Goal: Information Seeking & Learning: Find specific fact

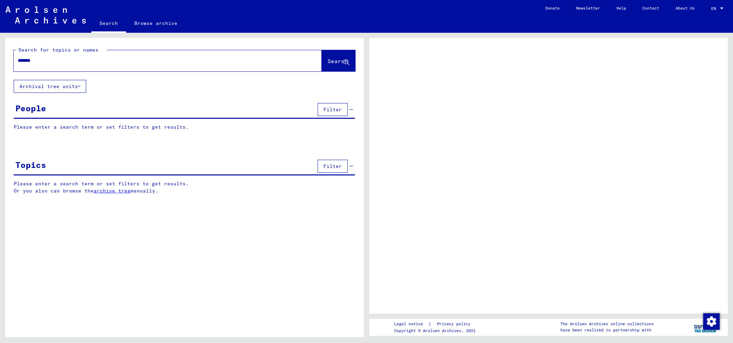
type input "*******"
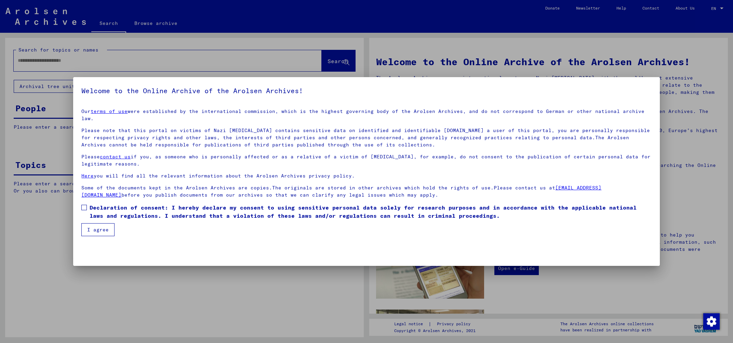
click at [88, 204] on label "Declaration of consent: I hereby declare my consent to using sensitive personal…" at bounding box center [366, 212] width 570 height 16
click at [93, 225] on button "I agree" at bounding box center [97, 230] width 33 height 13
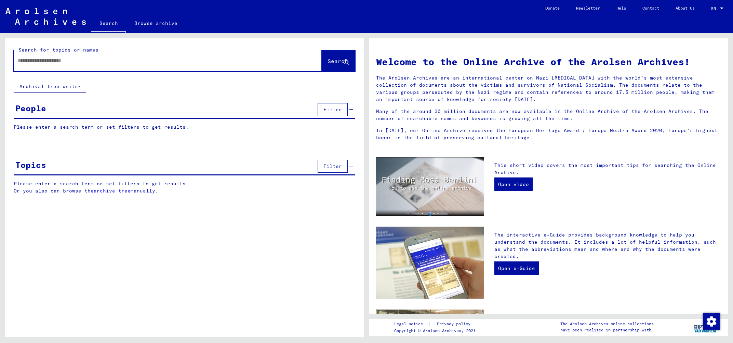
click at [55, 59] on input "text" at bounding box center [159, 60] width 283 height 7
type input "**********"
click at [325, 69] on button "Search" at bounding box center [338, 60] width 33 height 21
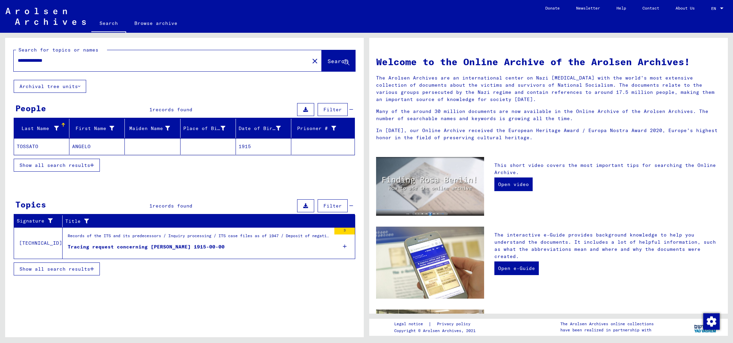
click at [158, 245] on div "Tracing request concerning TOSSATO ANGELO 1915-00-00" at bounding box center [146, 247] width 157 height 7
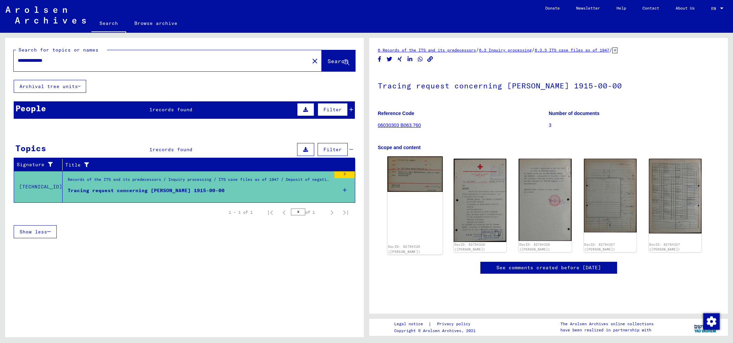
click at [422, 182] on img at bounding box center [414, 175] width 55 height 36
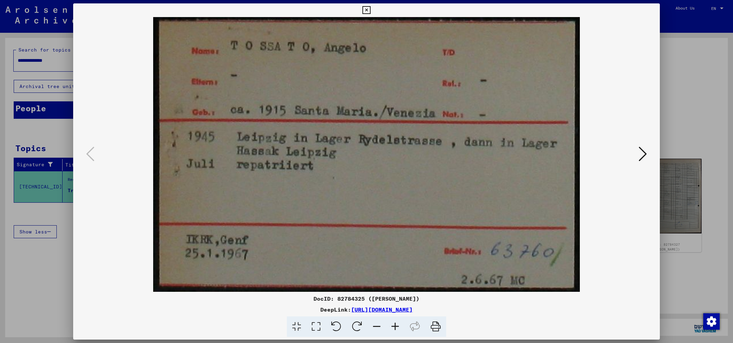
click at [642, 154] on icon at bounding box center [642, 154] width 8 height 16
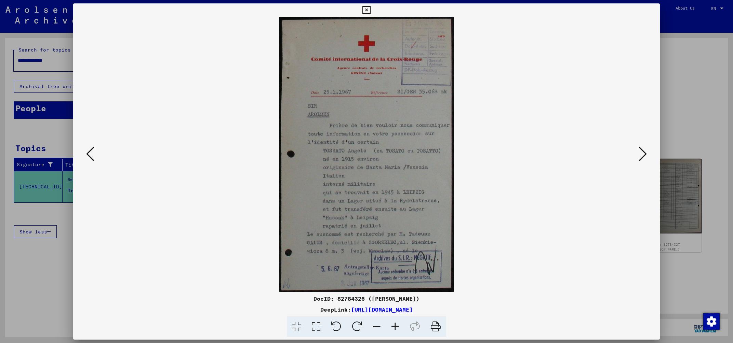
click at [642, 154] on icon at bounding box center [642, 154] width 8 height 16
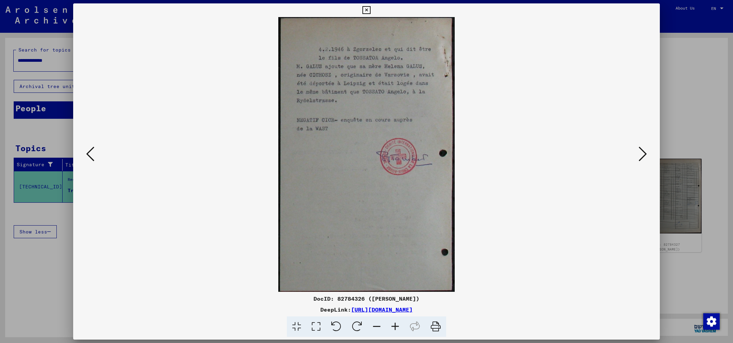
click at [642, 154] on icon at bounding box center [642, 154] width 8 height 16
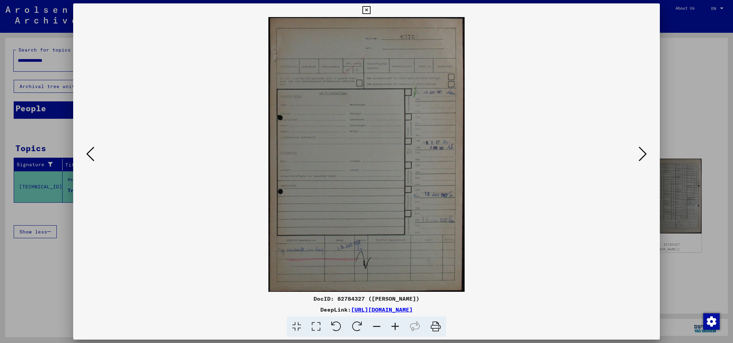
click at [643, 154] on icon at bounding box center [642, 154] width 8 height 16
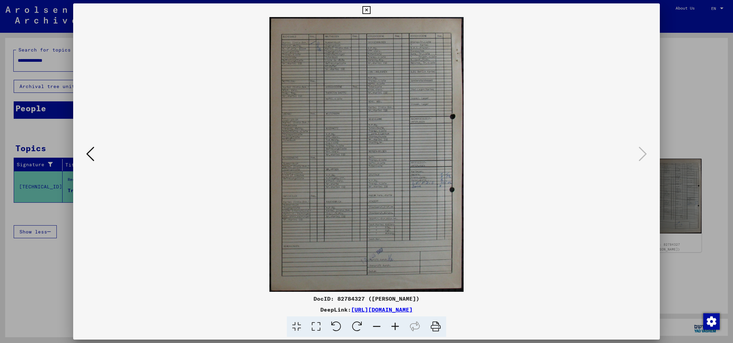
click at [397, 324] on icon at bounding box center [395, 327] width 18 height 21
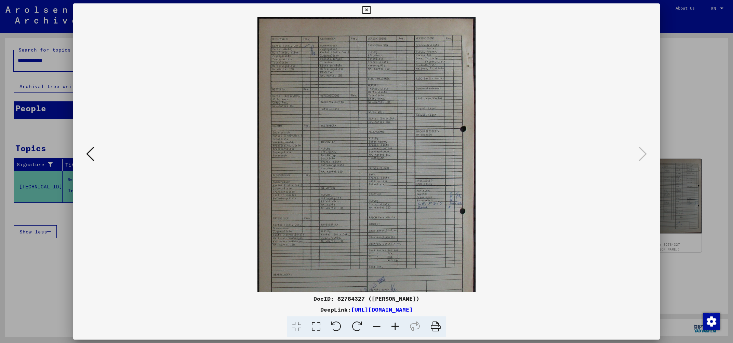
click at [397, 325] on icon at bounding box center [395, 327] width 18 height 21
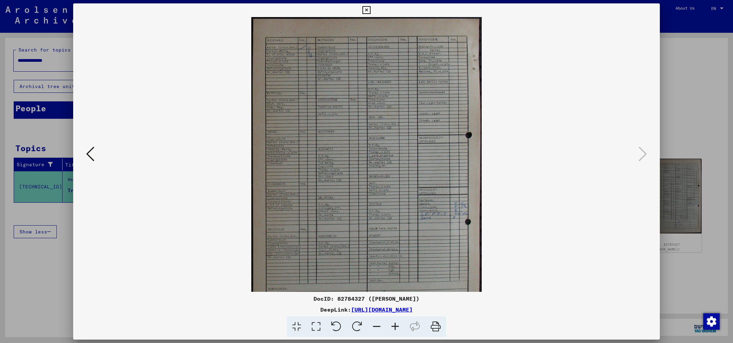
click at [397, 325] on icon at bounding box center [395, 327] width 18 height 21
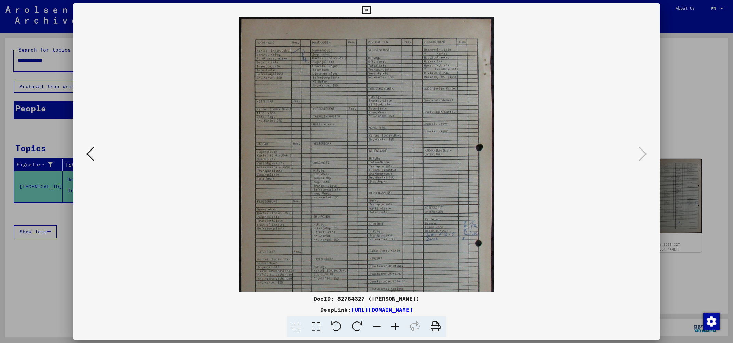
click at [398, 325] on icon at bounding box center [395, 327] width 18 height 21
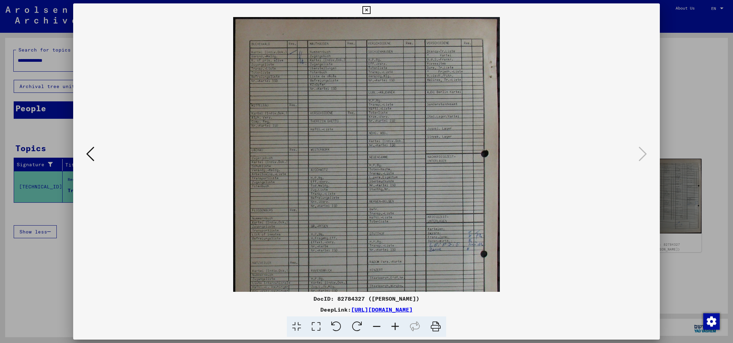
click at [398, 325] on icon at bounding box center [395, 327] width 18 height 21
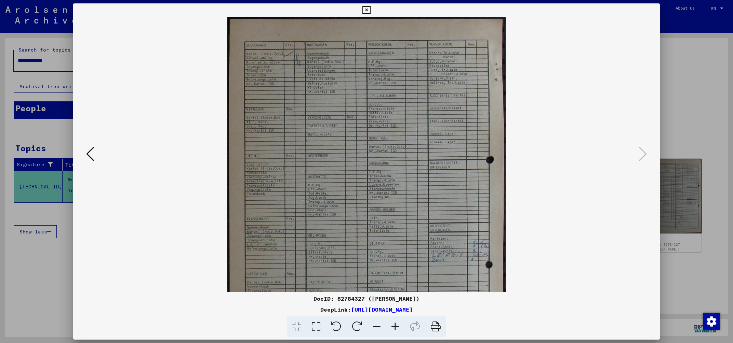
click at [398, 325] on icon at bounding box center [395, 327] width 18 height 21
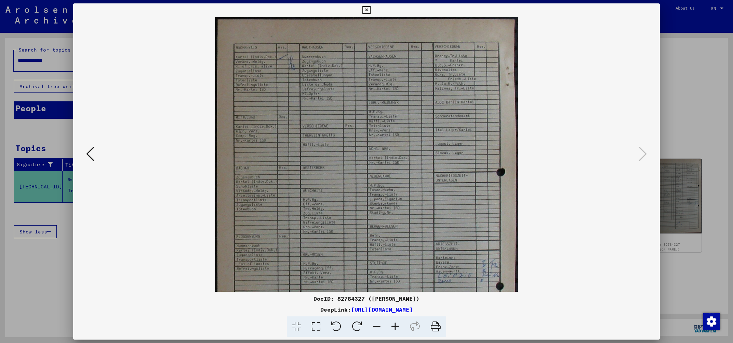
click at [398, 325] on icon at bounding box center [395, 327] width 18 height 21
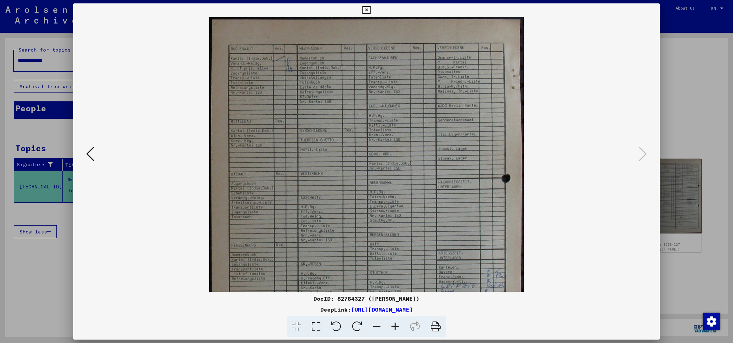
click at [398, 325] on icon at bounding box center [395, 327] width 18 height 21
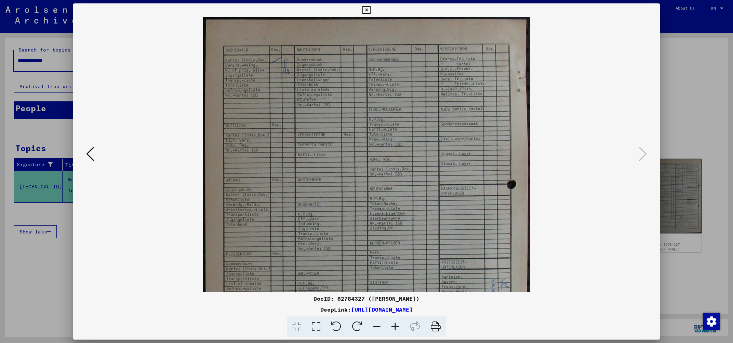
click at [398, 325] on icon at bounding box center [395, 327] width 18 height 21
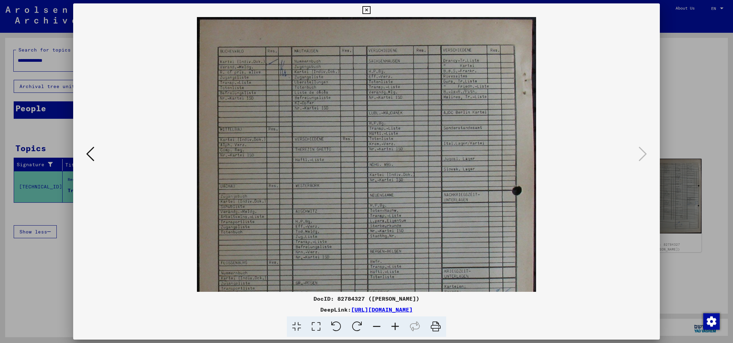
click at [398, 325] on icon at bounding box center [395, 327] width 18 height 21
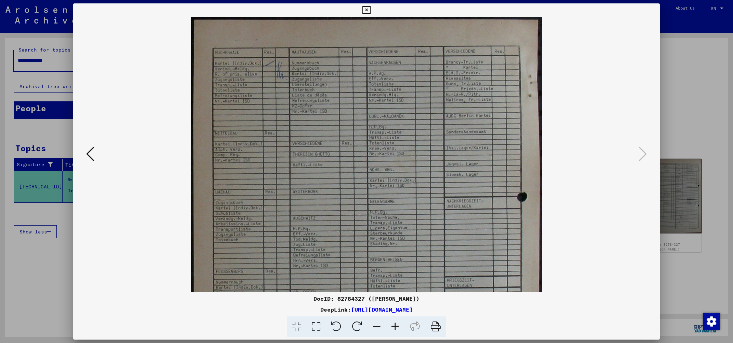
click at [399, 325] on icon at bounding box center [395, 327] width 18 height 21
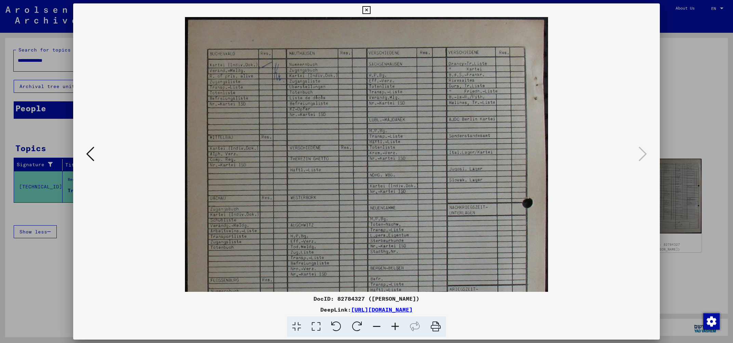
click at [399, 325] on icon at bounding box center [395, 327] width 18 height 21
click at [370, 328] on icon at bounding box center [376, 327] width 18 height 21
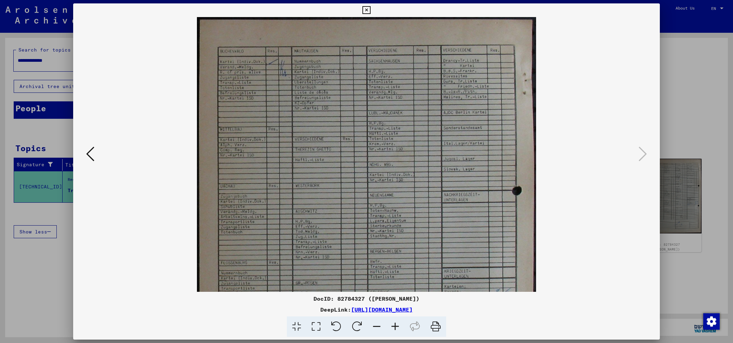
click at [370, 328] on icon at bounding box center [376, 327] width 18 height 21
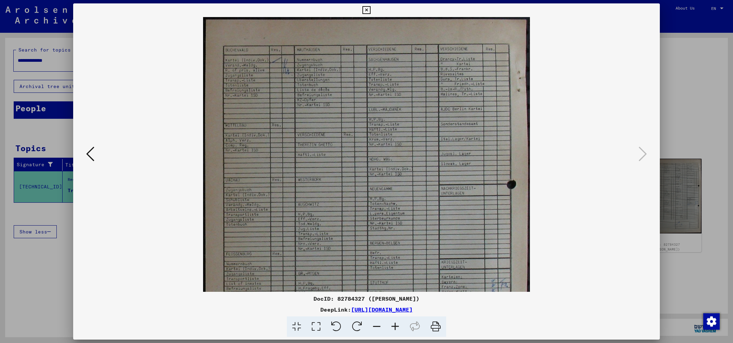
click at [370, 328] on icon at bounding box center [376, 327] width 18 height 21
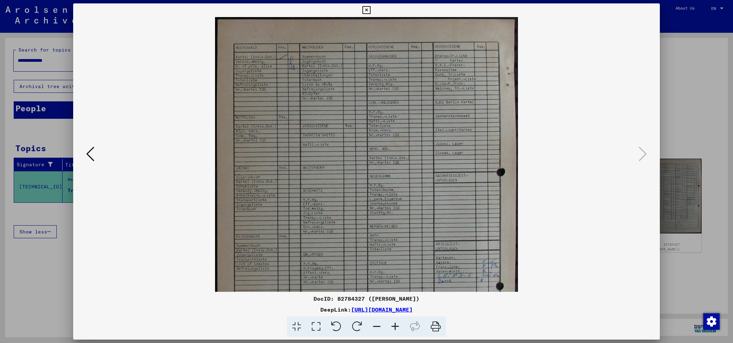
click at [370, 328] on icon at bounding box center [376, 327] width 18 height 21
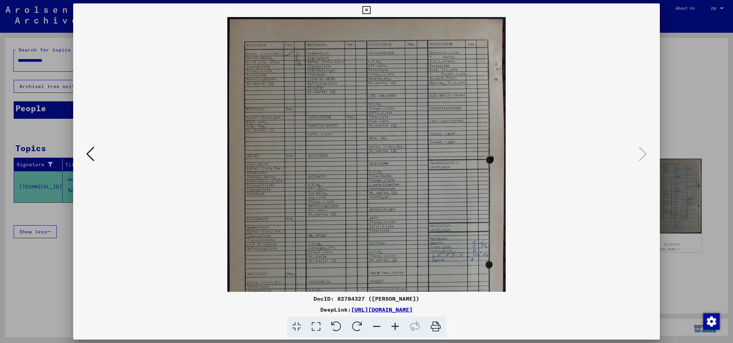
click at [370, 328] on icon at bounding box center [376, 327] width 18 height 21
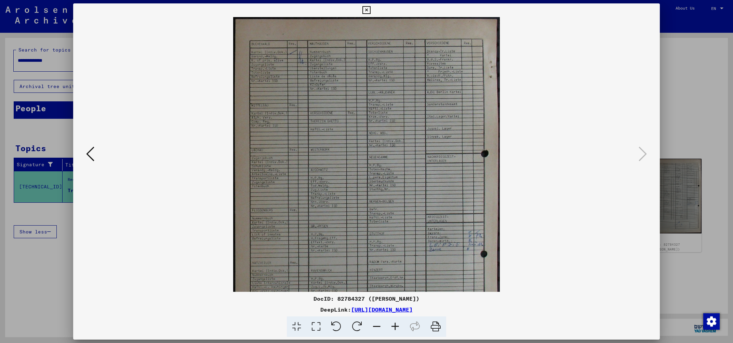
click at [370, 328] on icon at bounding box center [376, 327] width 18 height 21
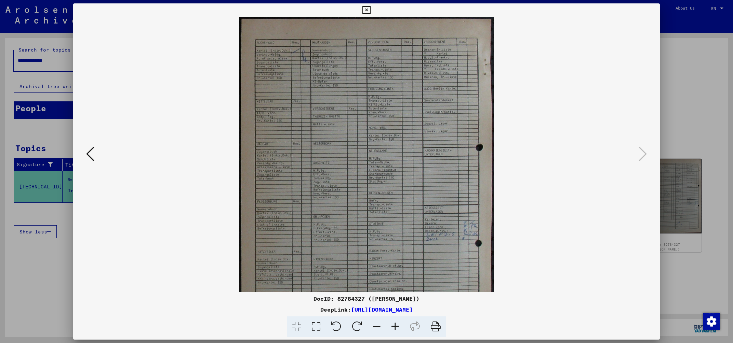
click at [370, 328] on icon at bounding box center [376, 327] width 18 height 21
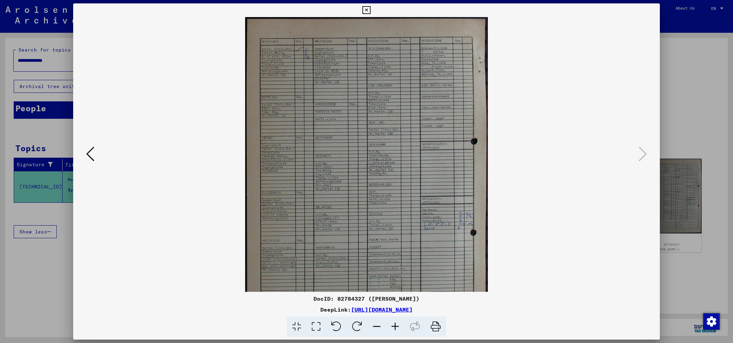
click at [370, 328] on icon at bounding box center [376, 327] width 18 height 21
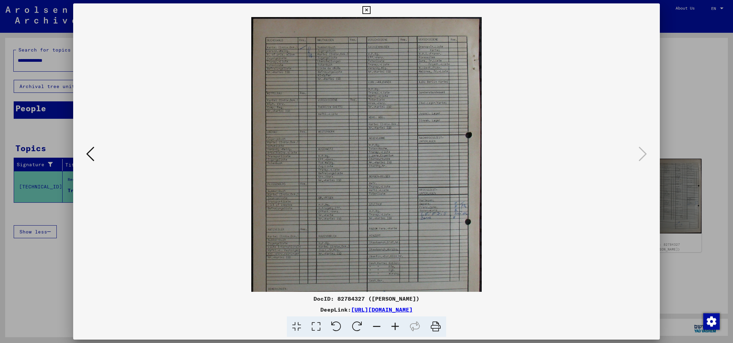
click at [370, 328] on icon at bounding box center [376, 327] width 18 height 21
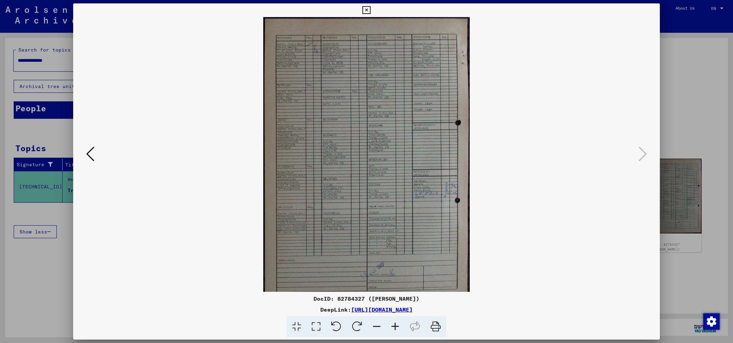
click at [370, 328] on icon at bounding box center [376, 327] width 18 height 21
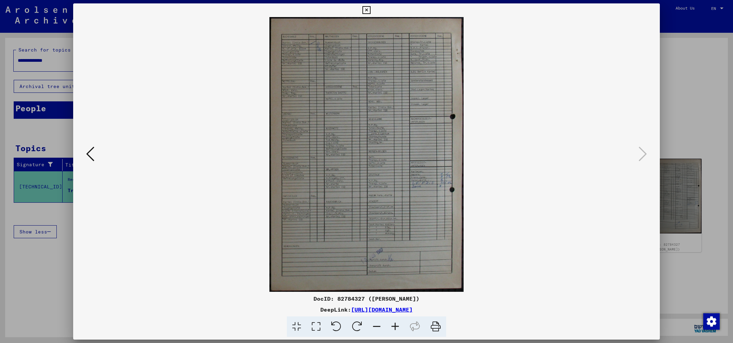
click at [86, 158] on icon at bounding box center [90, 154] width 8 height 16
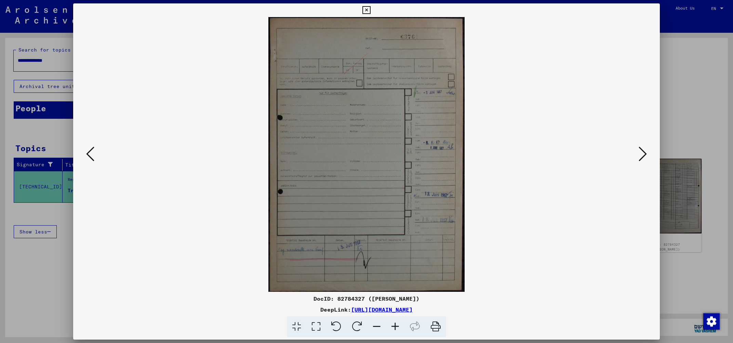
click at [88, 153] on icon at bounding box center [90, 154] width 8 height 16
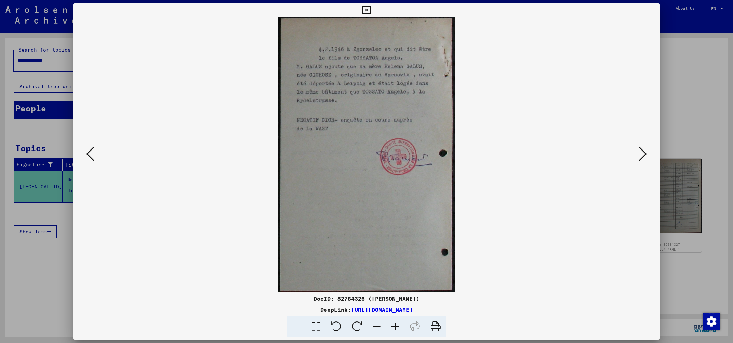
click at [87, 151] on icon at bounding box center [90, 154] width 8 height 16
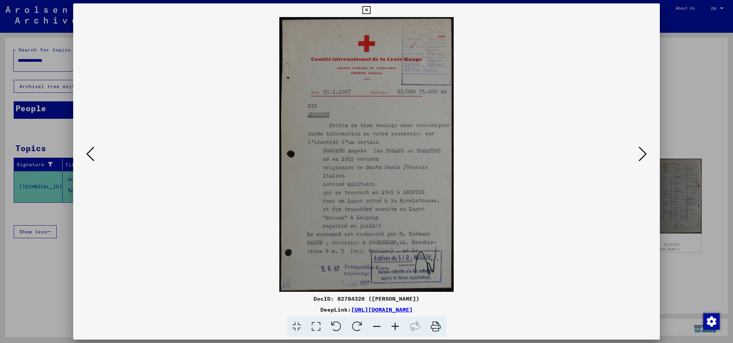
click at [87, 151] on icon at bounding box center [90, 154] width 8 height 16
